Goal: Task Accomplishment & Management: Complete application form

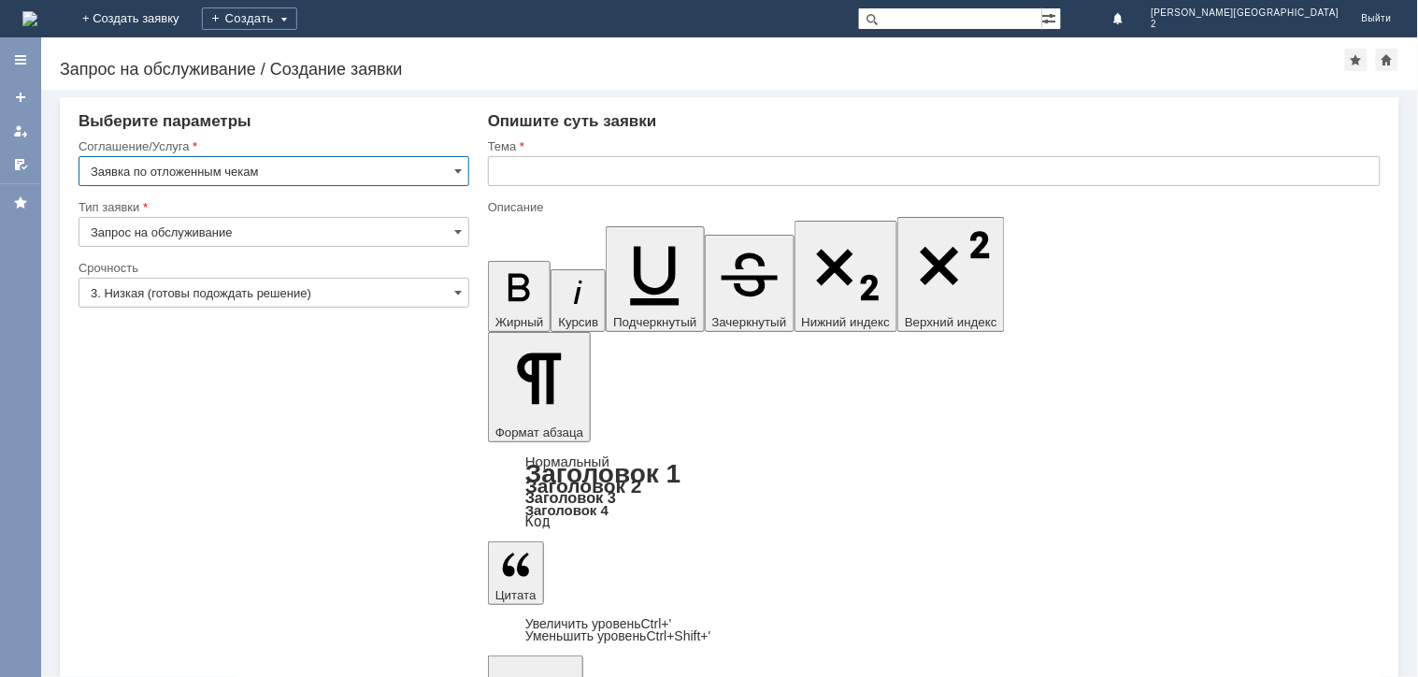
click at [517, 165] on input "text" at bounding box center [934, 171] width 893 height 30
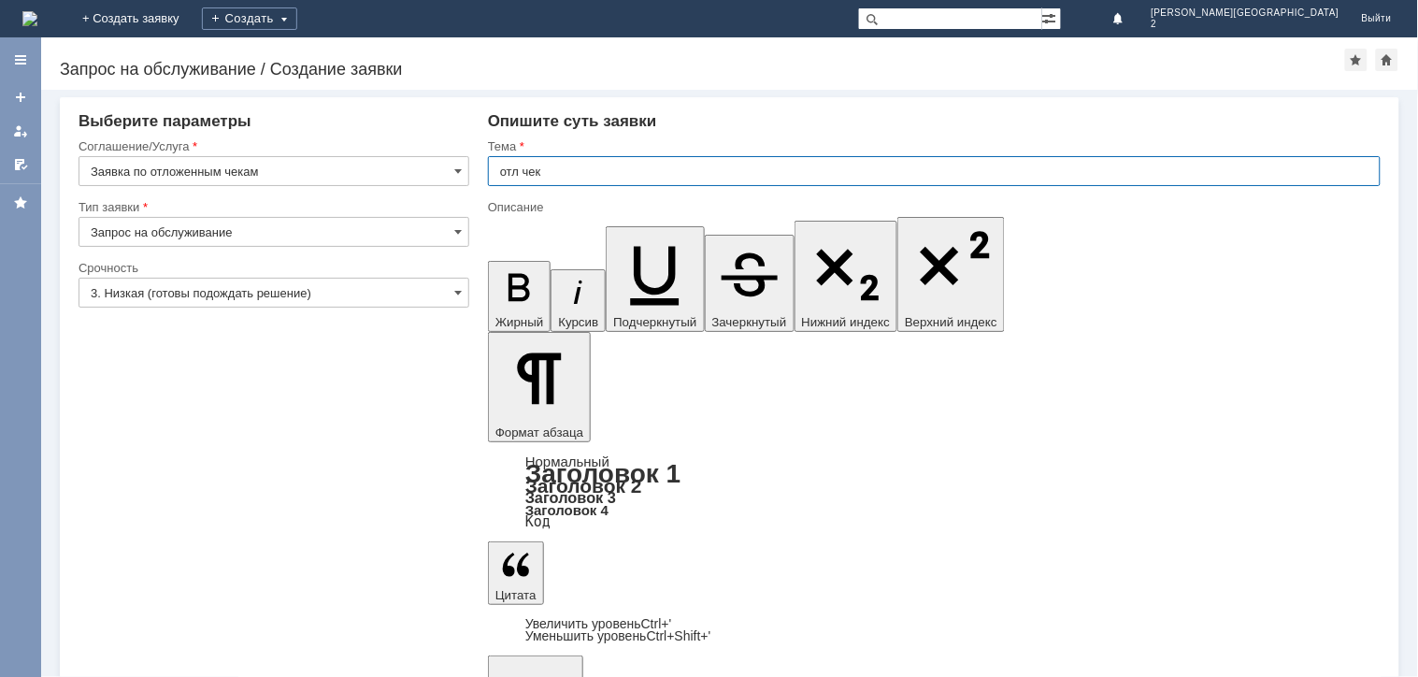
type input "отл чек"
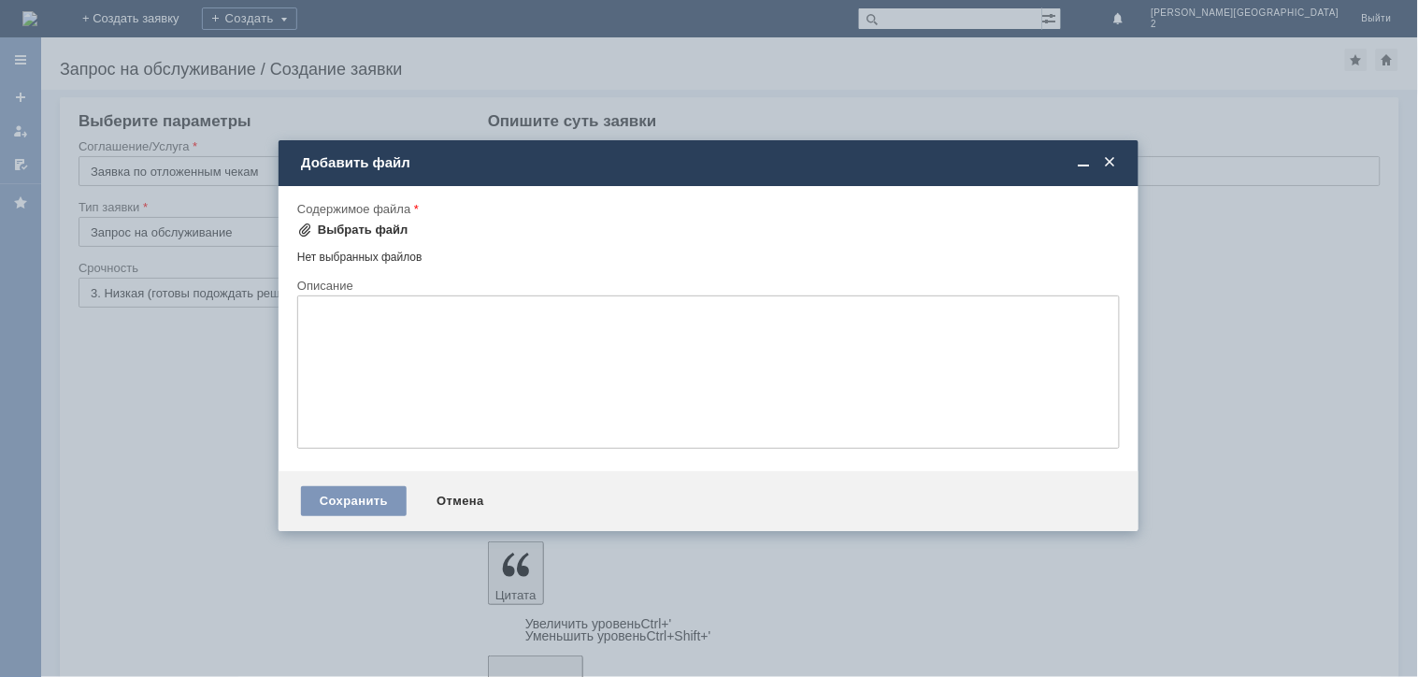
click at [365, 234] on div "Выбрать файл" at bounding box center [363, 229] width 91 height 15
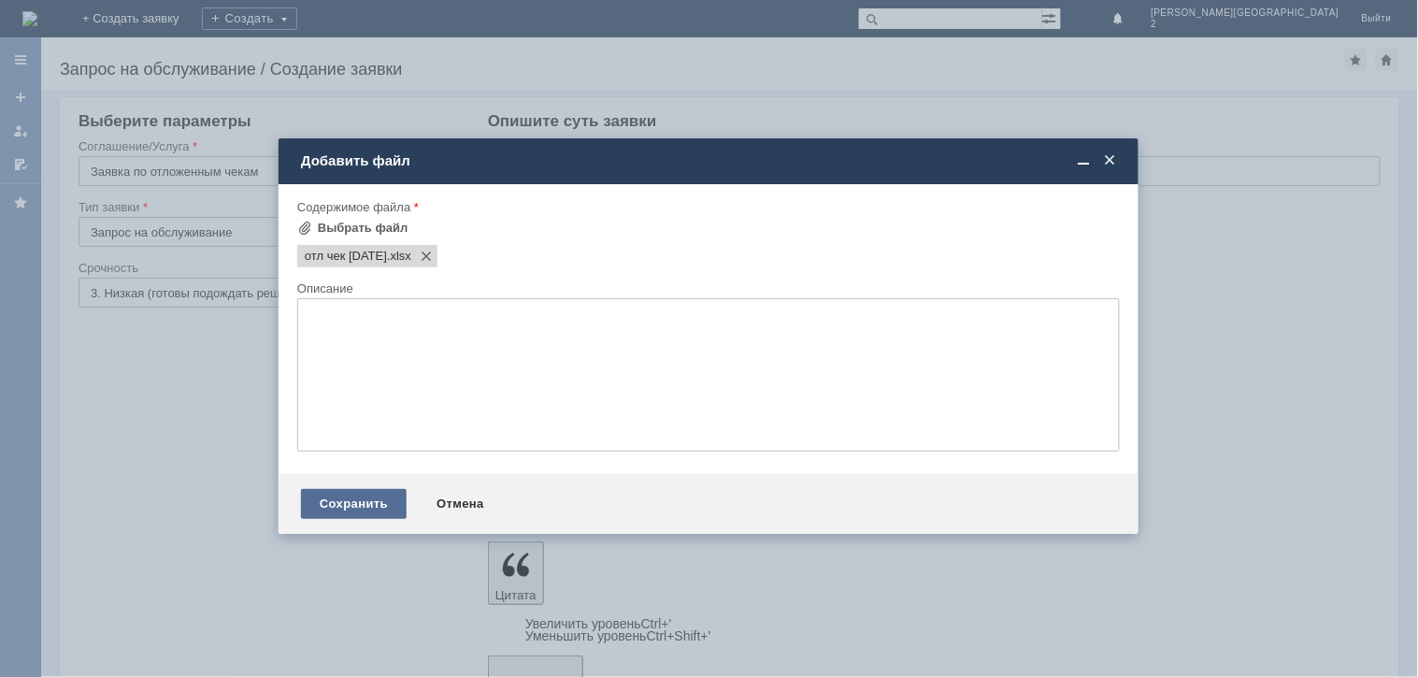
click at [350, 493] on div "Сохранить" at bounding box center [354, 504] width 106 height 30
